Goal: Task Accomplishment & Management: Use online tool/utility

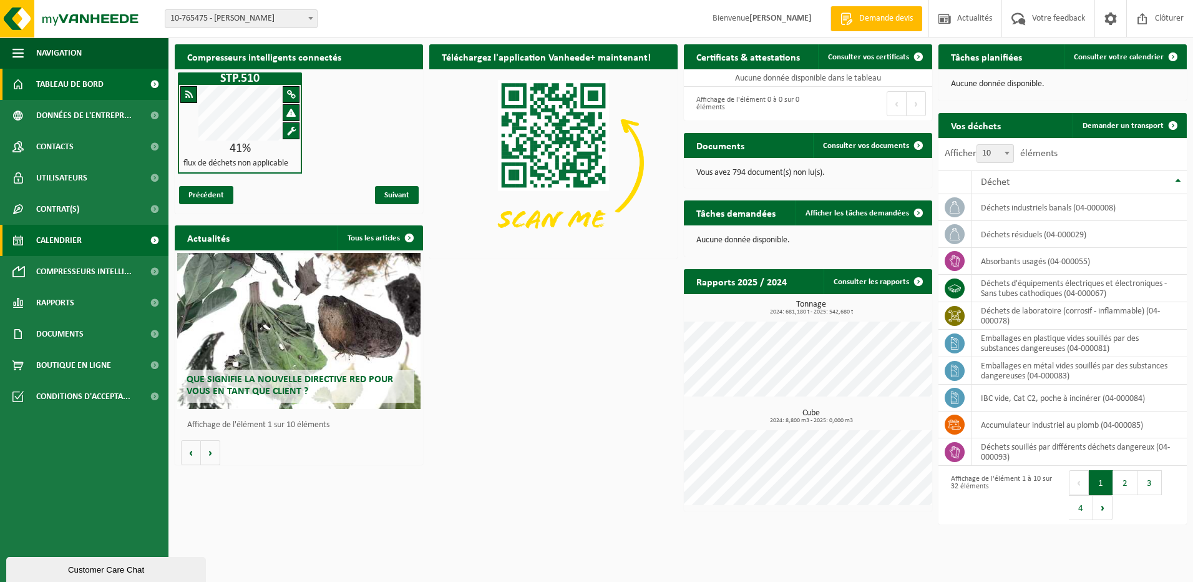
click at [59, 235] on span "Calendrier" at bounding box center [59, 240] width 46 height 31
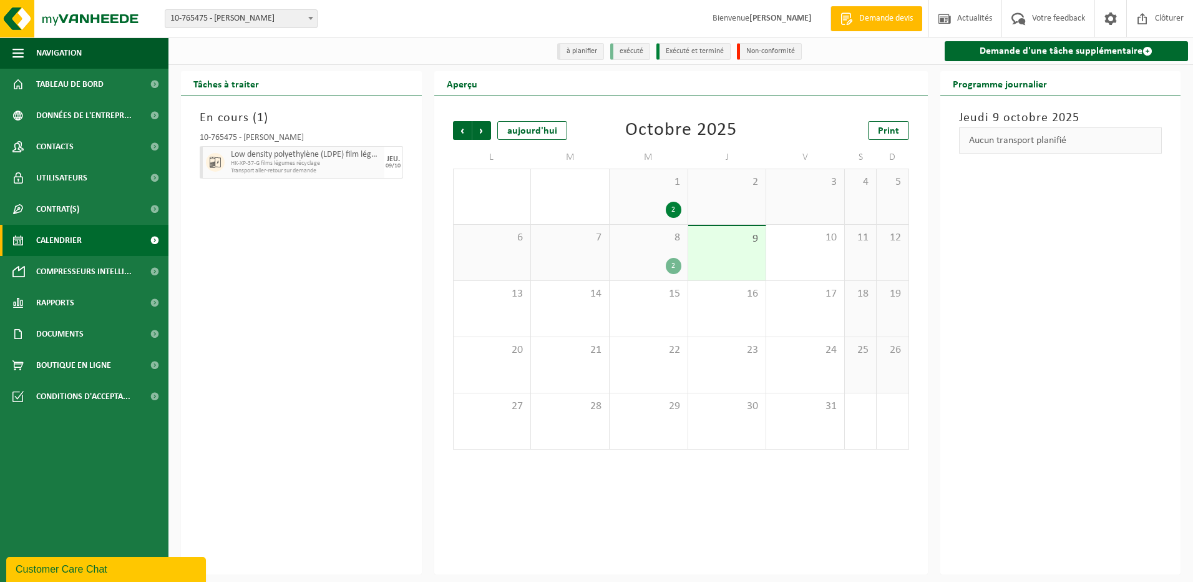
click at [673, 265] on div "2" at bounding box center [674, 266] width 16 height 16
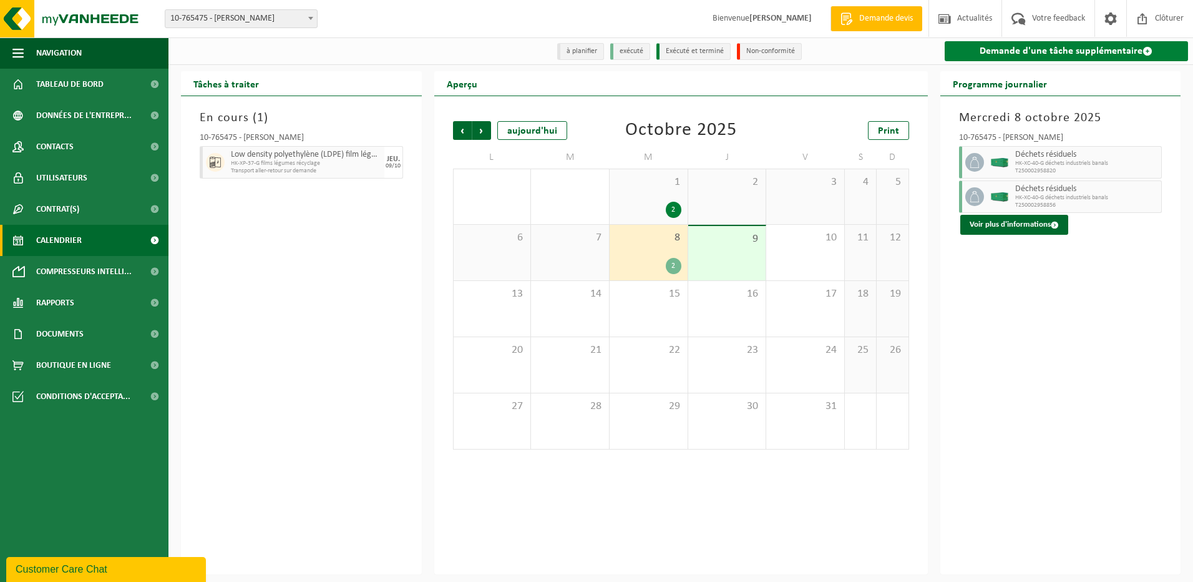
click at [1006, 49] on link "Demande d'une tâche supplémentaire" at bounding box center [1067, 51] width 244 height 20
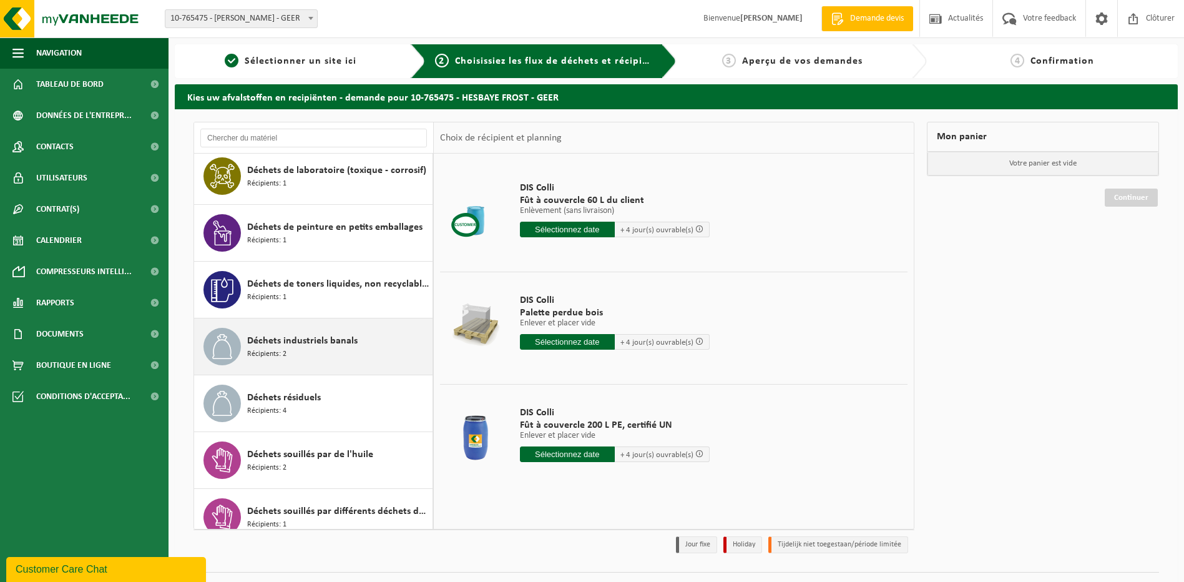
scroll to position [749, 0]
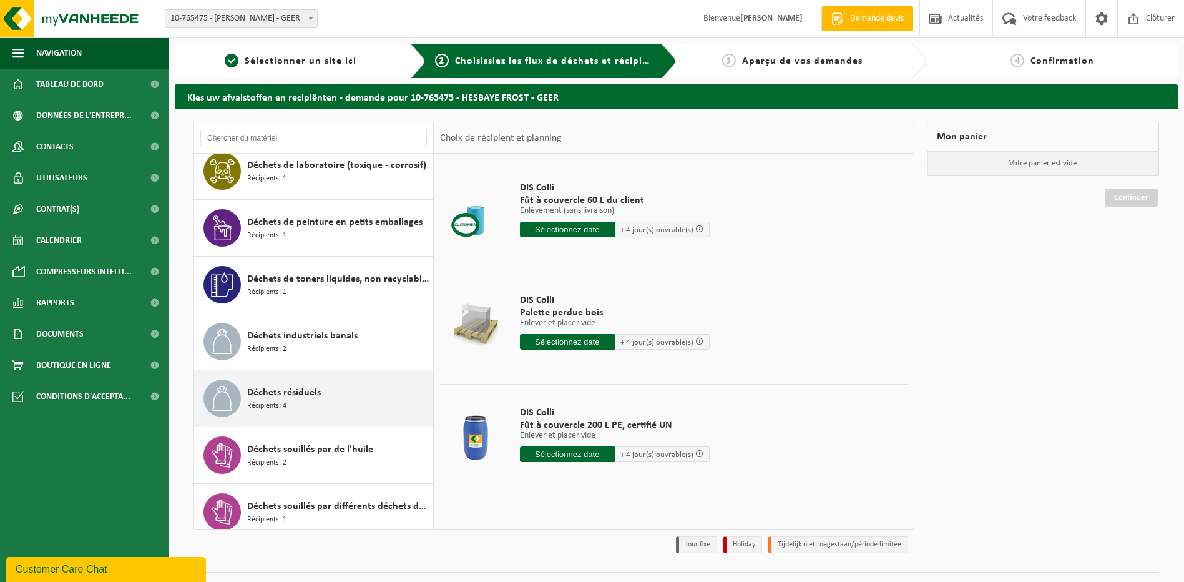
click at [278, 404] on span "Récipients: 4" at bounding box center [266, 406] width 39 height 12
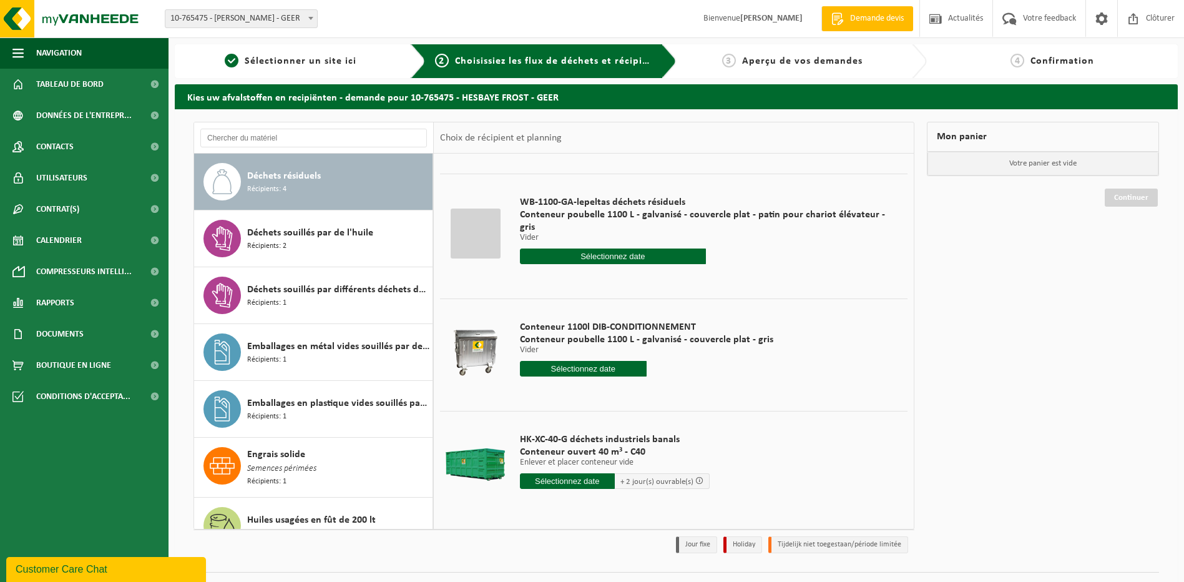
scroll to position [99, 0]
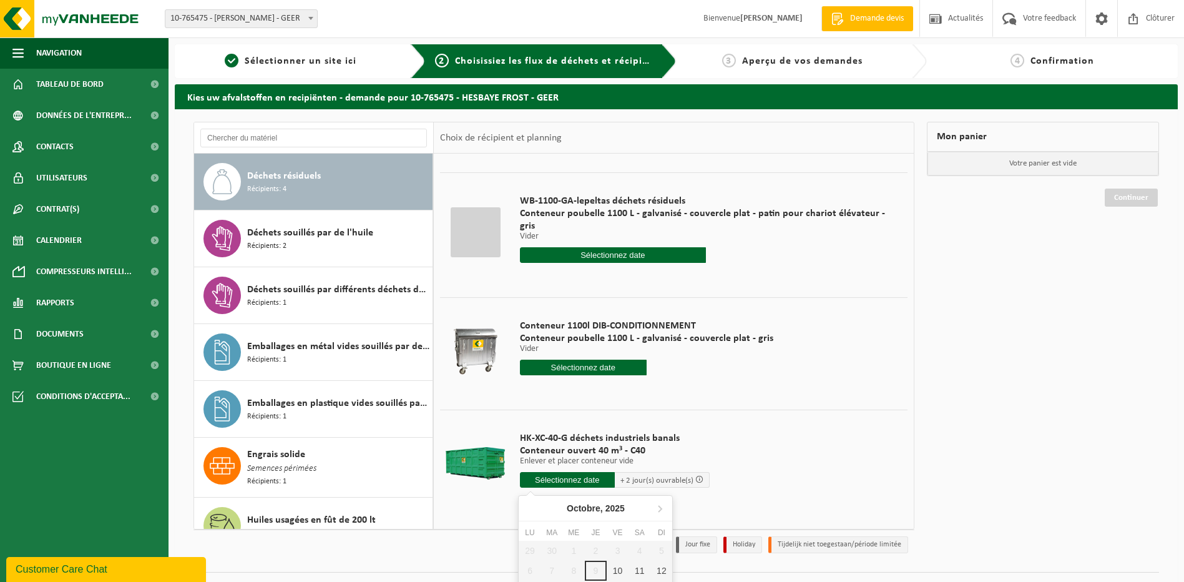
click at [567, 480] on input "text" at bounding box center [567, 480] width 95 height 16
click at [615, 566] on div "10" at bounding box center [618, 570] width 22 height 20
type input "à partir de 2025-10-10"
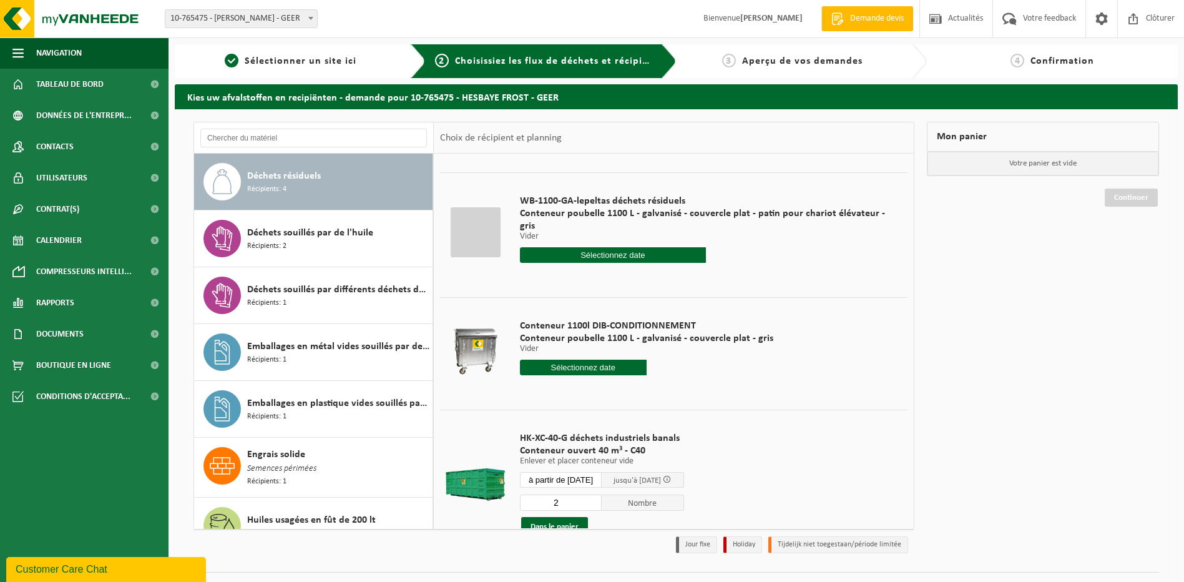
type input "2"
click at [598, 499] on input "2" at bounding box center [561, 502] width 82 height 16
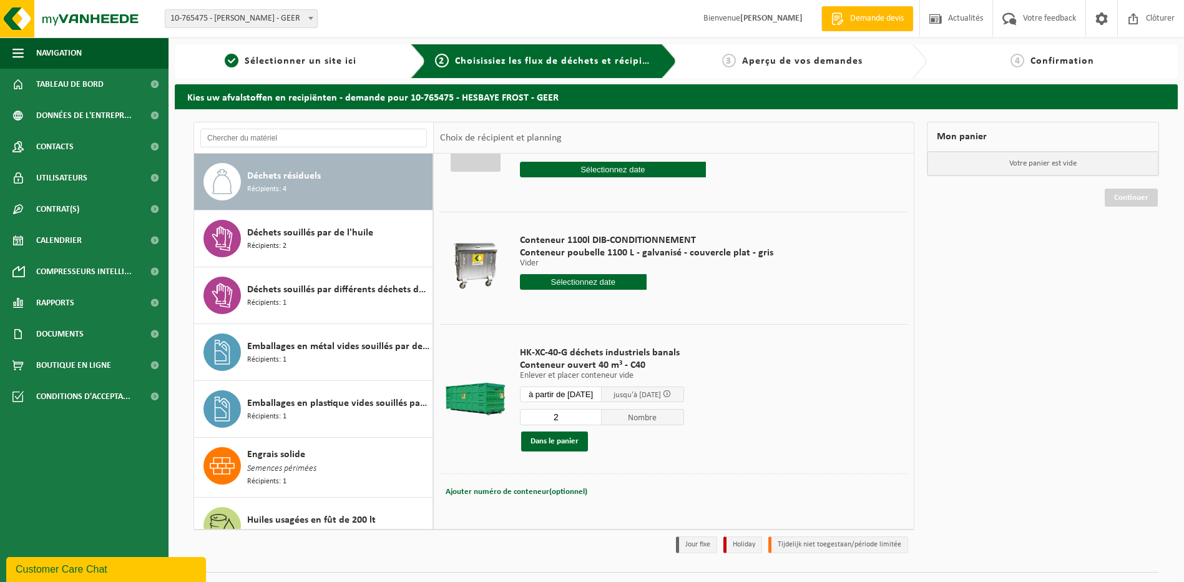
scroll to position [185, 0]
click at [554, 439] on button "Dans le panier" at bounding box center [554, 441] width 67 height 20
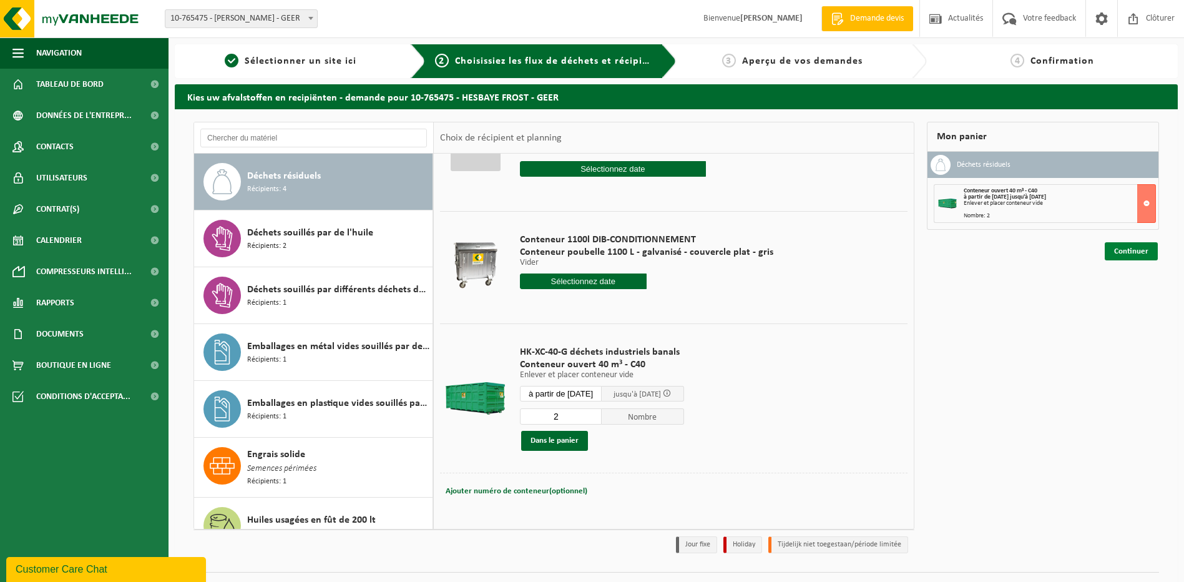
click at [1118, 245] on link "Continuer" at bounding box center [1131, 251] width 53 height 18
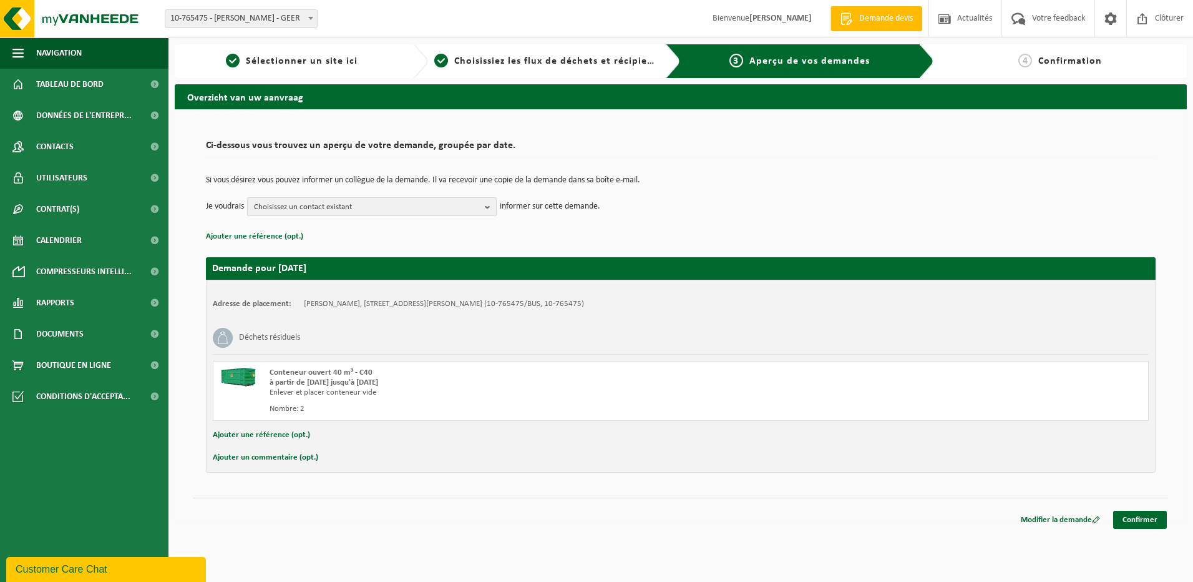
click at [485, 205] on b "button" at bounding box center [490, 206] width 11 height 17
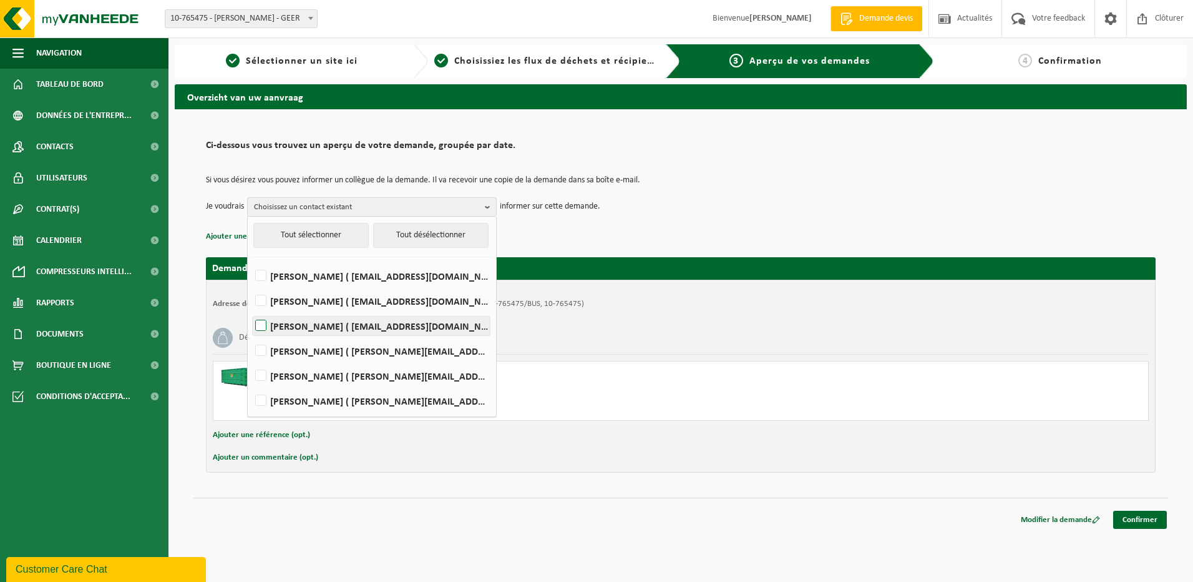
click at [263, 327] on label "SALVATOR COSTA ( salvator.costa@hesbayefrost.be )" at bounding box center [371, 325] width 237 height 19
click at [251, 310] on input "SALVATOR COSTA ( salvator.costa@hesbayefrost.be )" at bounding box center [250, 310] width 1 height 1
checkbox input "true"
click at [261, 351] on label "Jean Paul De Backer ( jean-paul.debacker@hesbayefrost.be )" at bounding box center [371, 350] width 237 height 19
click at [251, 335] on input "Jean Paul De Backer ( jean-paul.debacker@hesbayefrost.be )" at bounding box center [250, 334] width 1 height 1
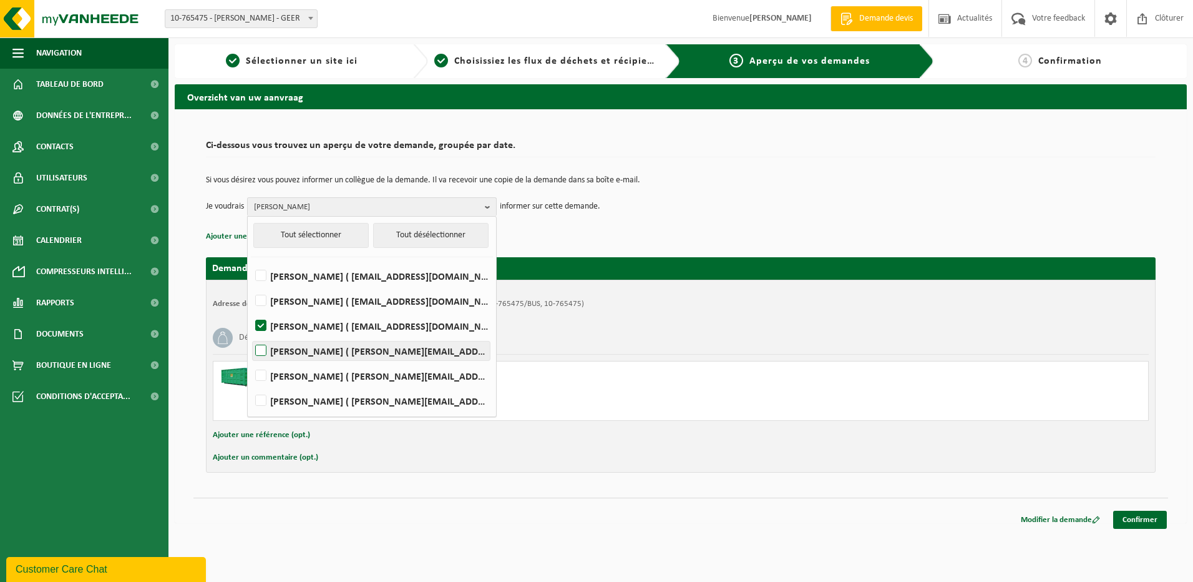
checkbox input "true"
click at [266, 397] on label "SABRINA PALLEN ( sabrina.pallen@hesbayefrost.be )" at bounding box center [371, 400] width 237 height 19
click at [251, 385] on input "SABRINA PALLEN ( sabrina.pallen@hesbayefrost.be )" at bounding box center [250, 384] width 1 height 1
checkbox input "true"
click at [699, 324] on div "Déchets résiduels" at bounding box center [681, 337] width 936 height 32
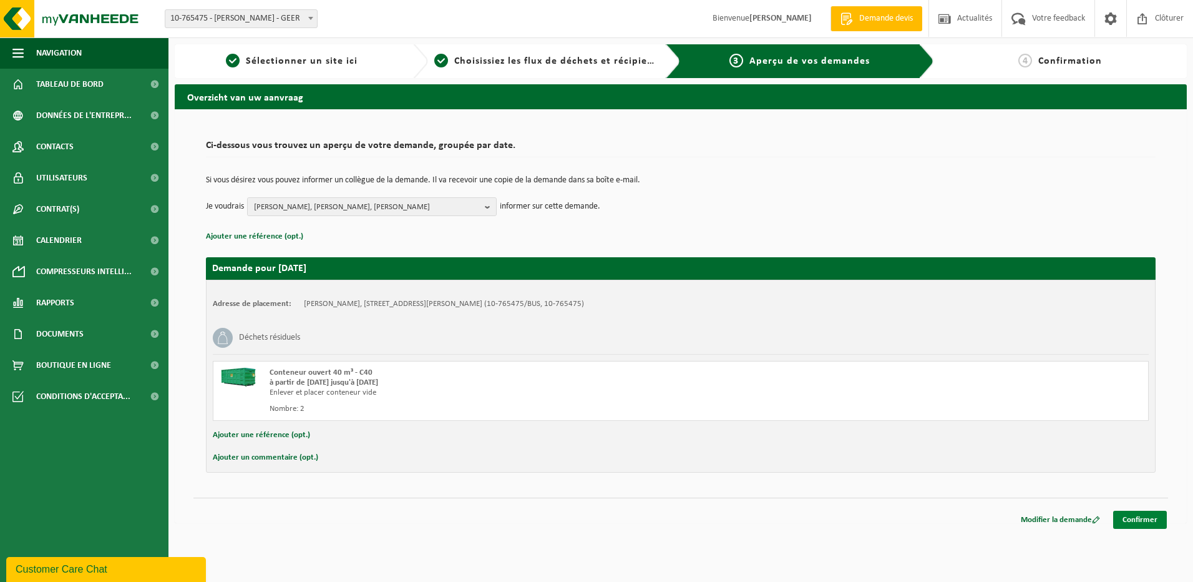
click at [1143, 518] on link "Confirmer" at bounding box center [1140, 519] width 54 height 18
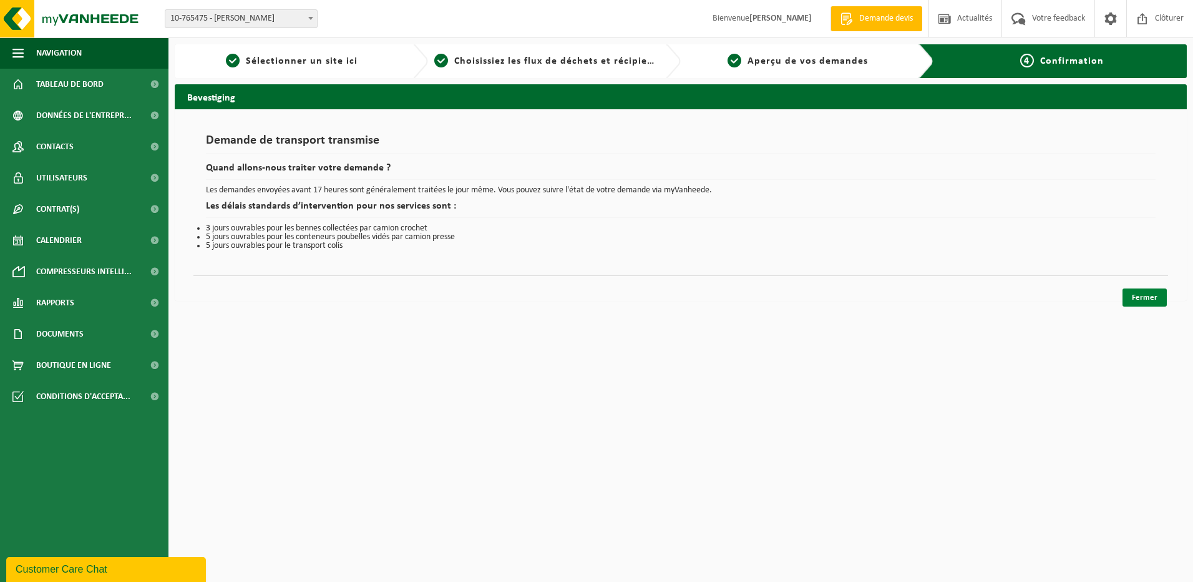
click at [1149, 298] on link "Fermer" at bounding box center [1145, 297] width 44 height 18
